Goal: Task Accomplishment & Management: Use online tool/utility

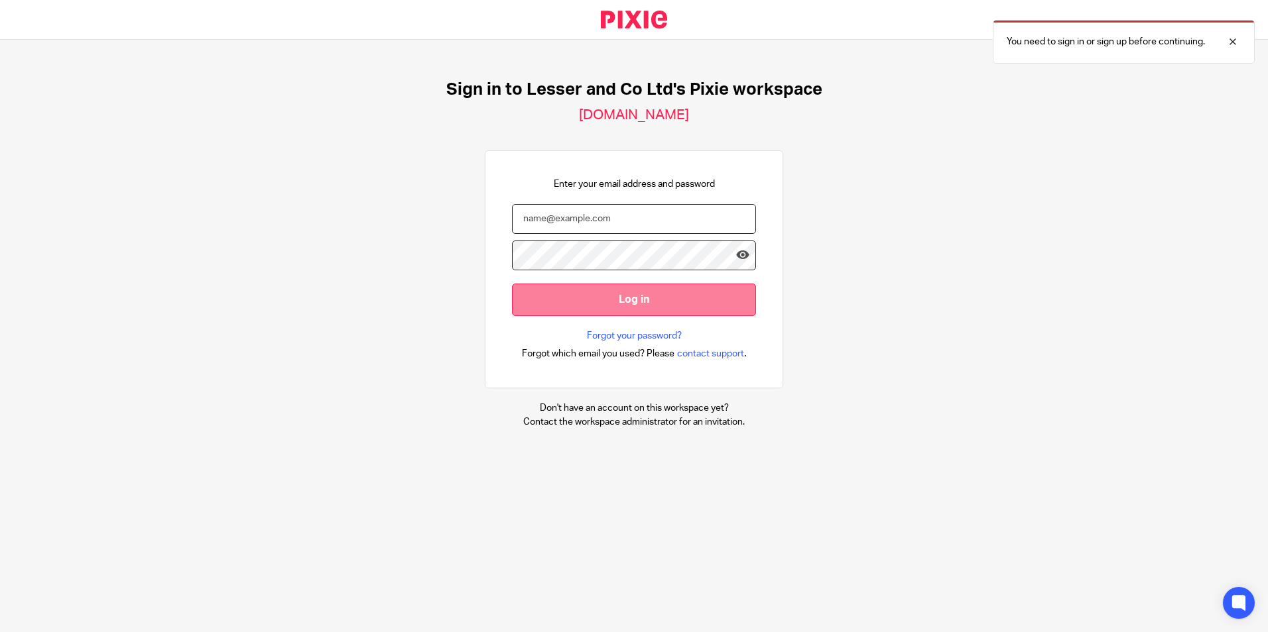
type input "company.secretarial@lesserandco.com"
click at [716, 304] on input "Log in" at bounding box center [634, 300] width 244 height 32
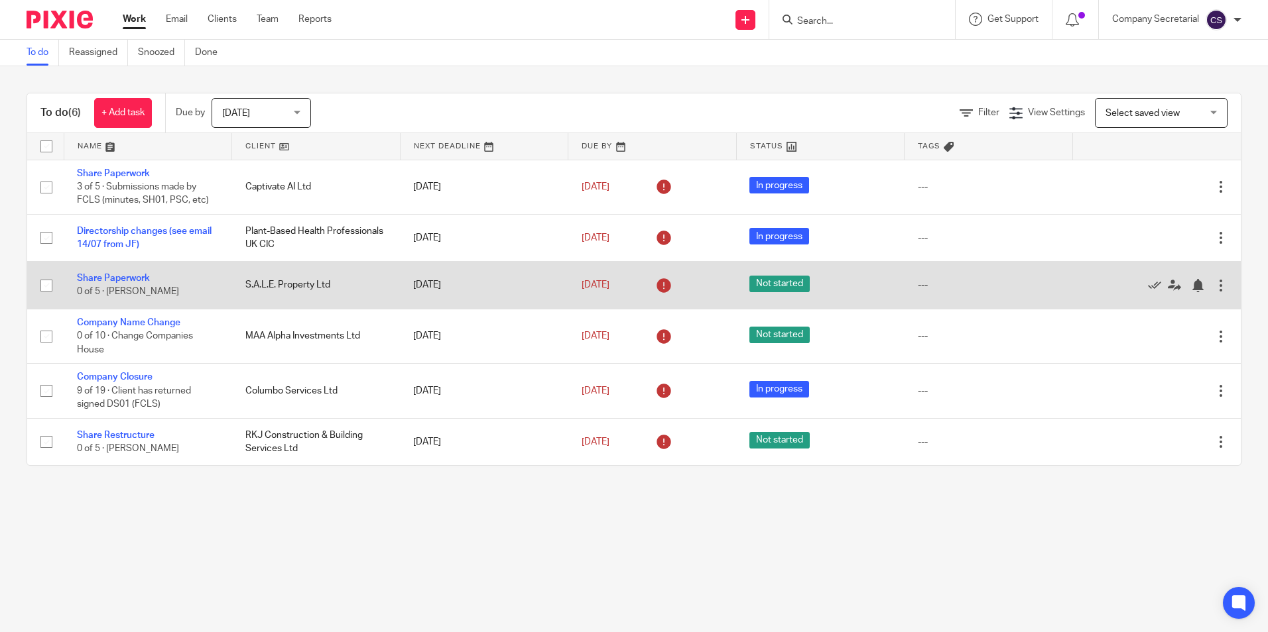
click at [120, 273] on td "Share Paperwork 0 of 5 · [PERSON_NAME]" at bounding box center [148, 285] width 168 height 47
click at [125, 278] on link "Share Paperwork" at bounding box center [113, 278] width 73 height 9
